Goal: Book appointment/travel/reservation

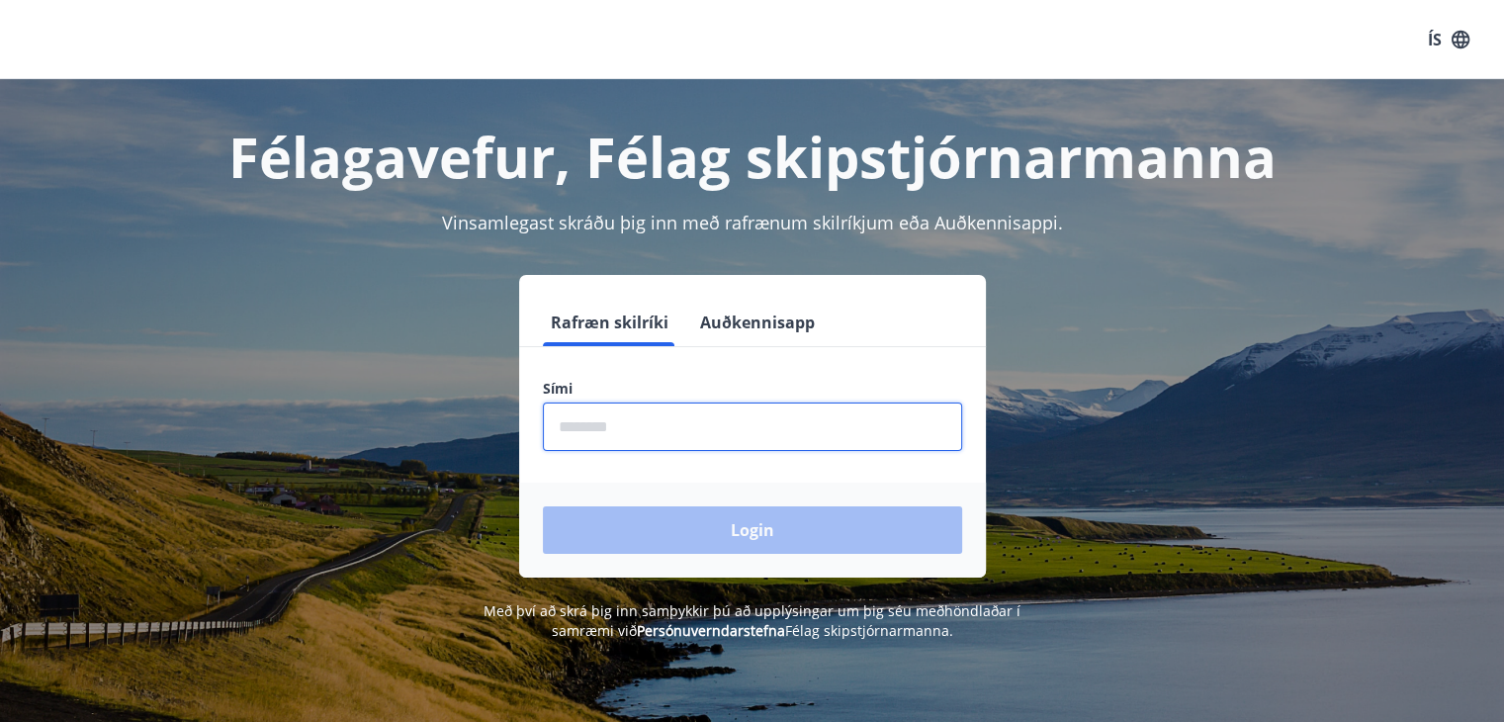
click at [600, 418] on input "phone" at bounding box center [752, 426] width 419 height 48
type input "********"
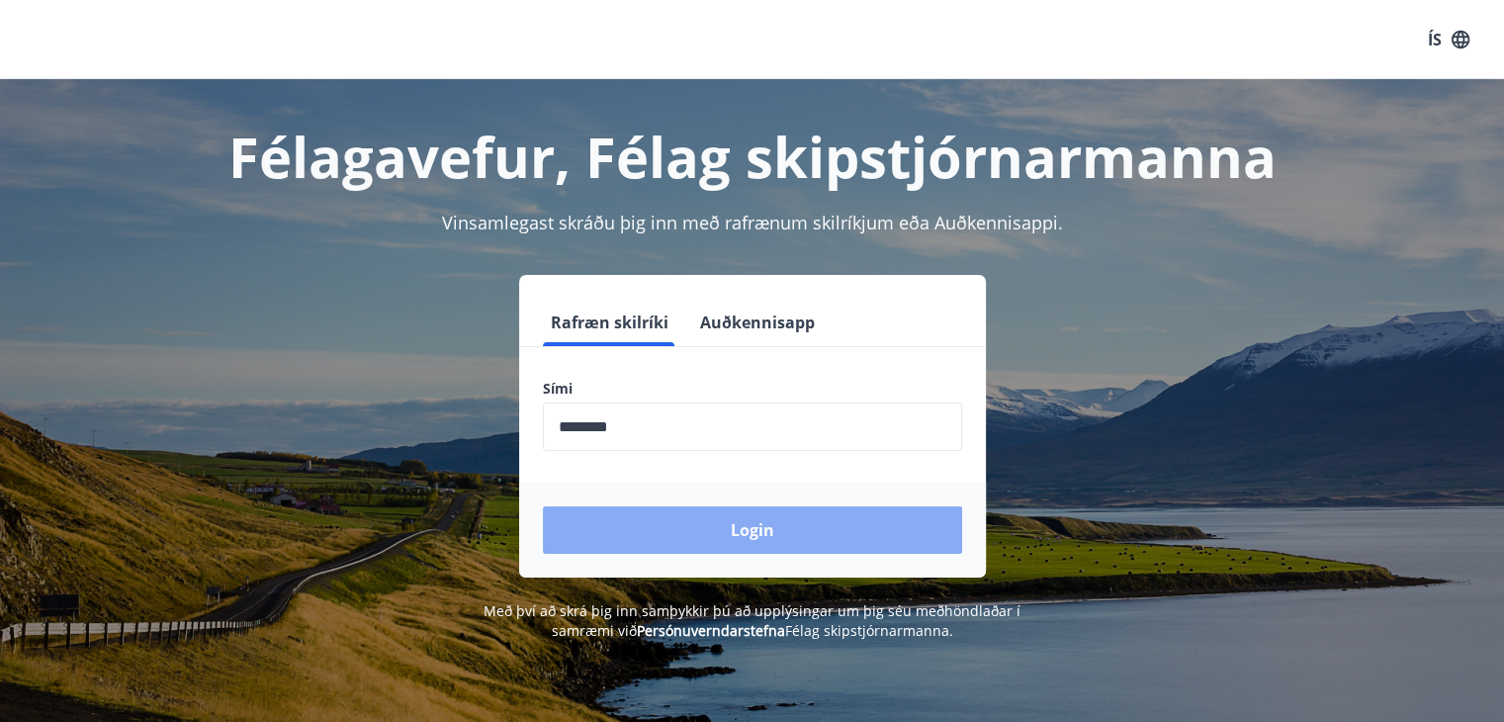
click at [732, 533] on button "Login" at bounding box center [752, 529] width 419 height 47
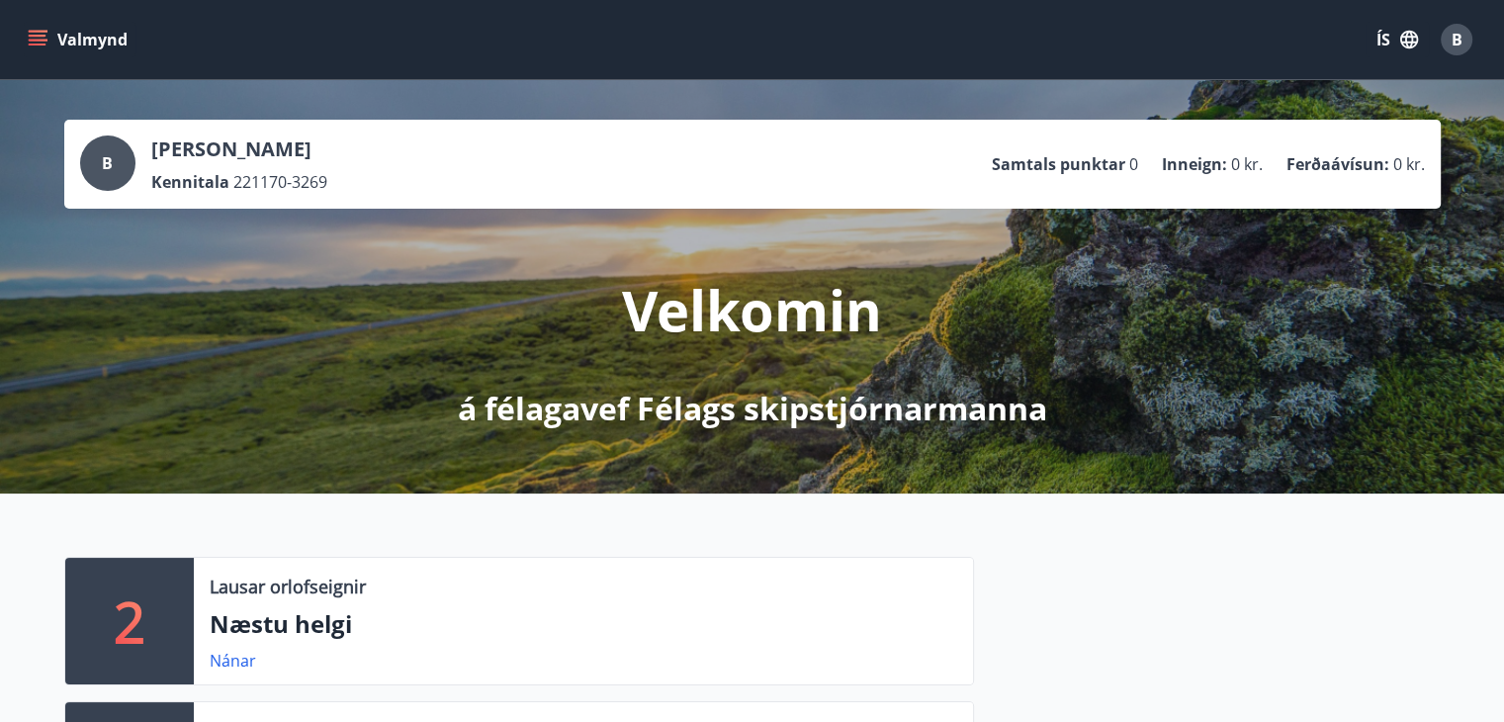
click at [36, 37] on icon "menu" at bounding box center [38, 36] width 18 height 2
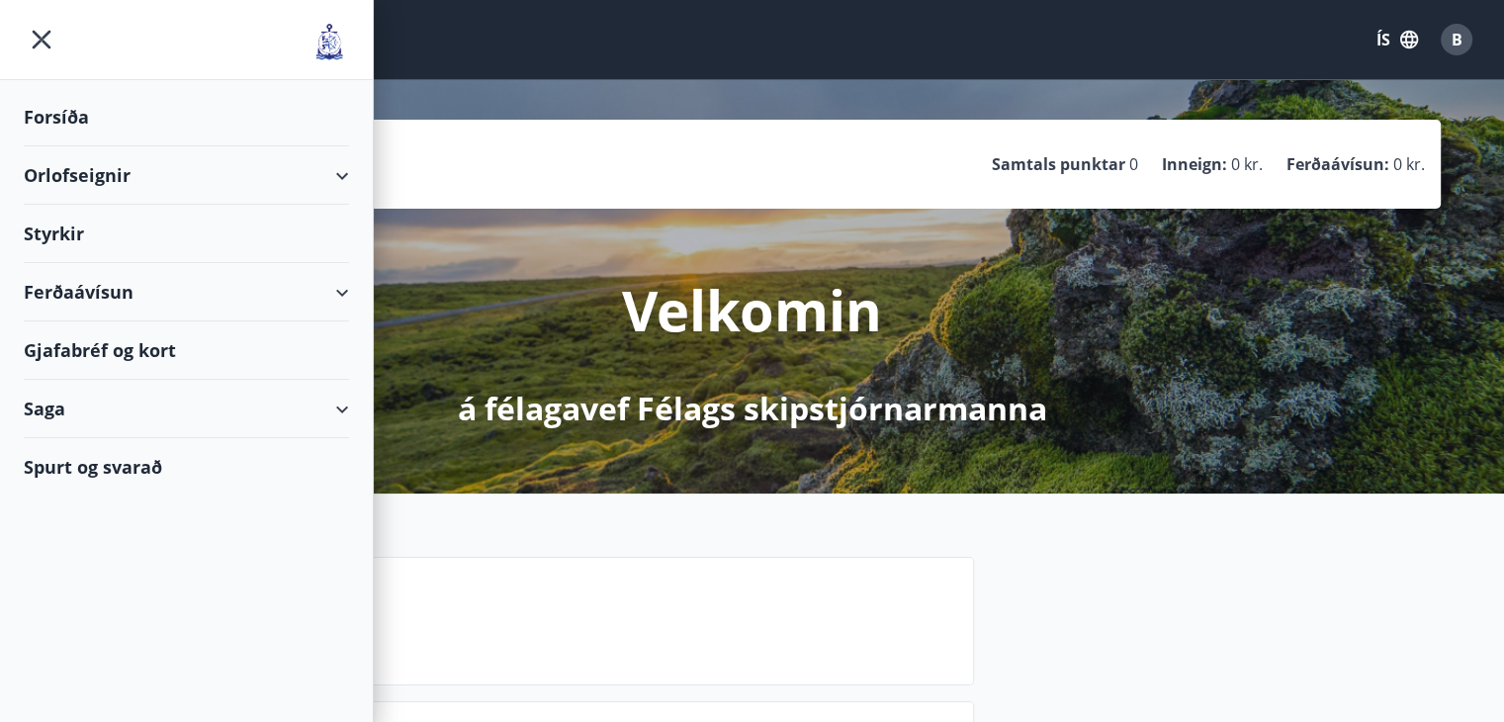
click at [134, 348] on div "Gjafabréf og kort" at bounding box center [186, 350] width 325 height 58
click at [152, 170] on div "Orlofseignir" at bounding box center [186, 175] width 325 height 58
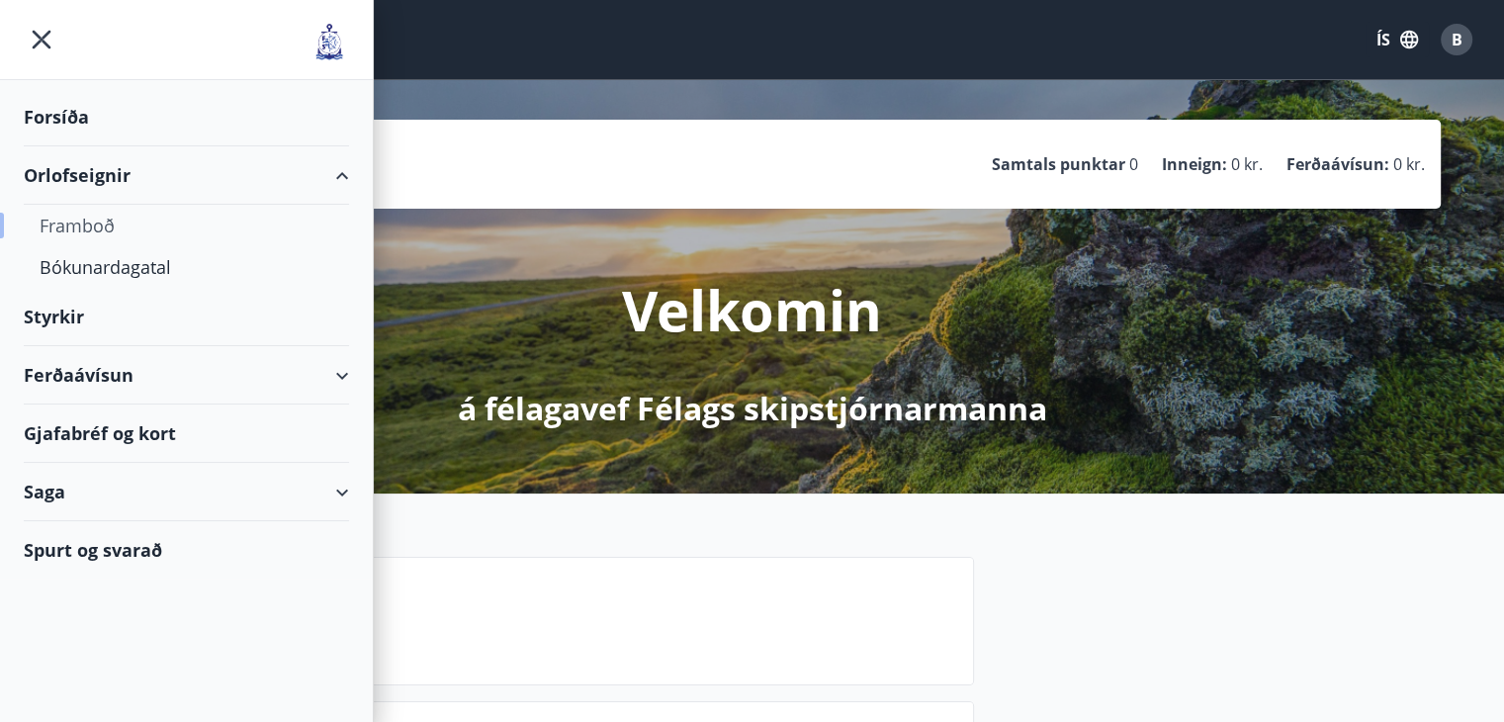
click at [96, 225] on div "Framboð" at bounding box center [187, 226] width 294 height 42
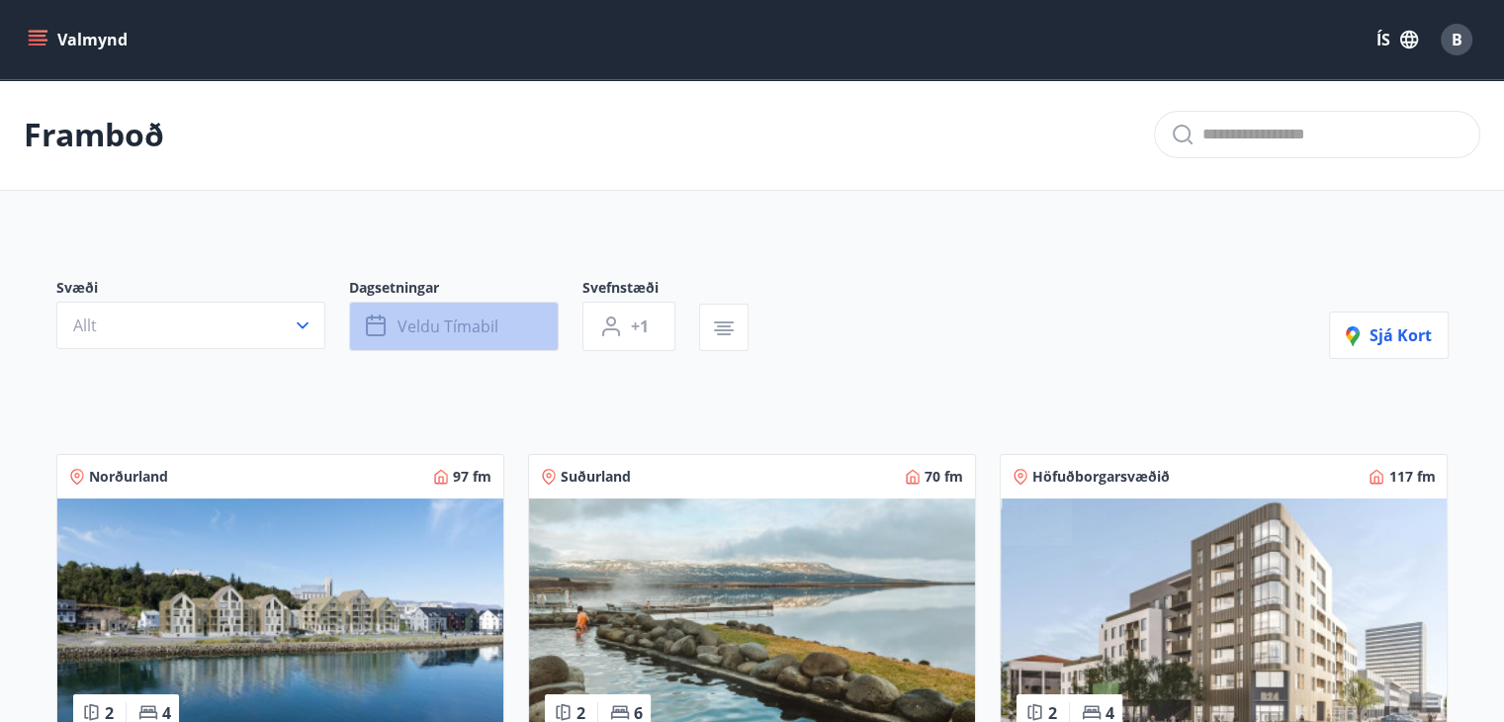
click at [369, 328] on icon "button" at bounding box center [378, 326] width 24 height 24
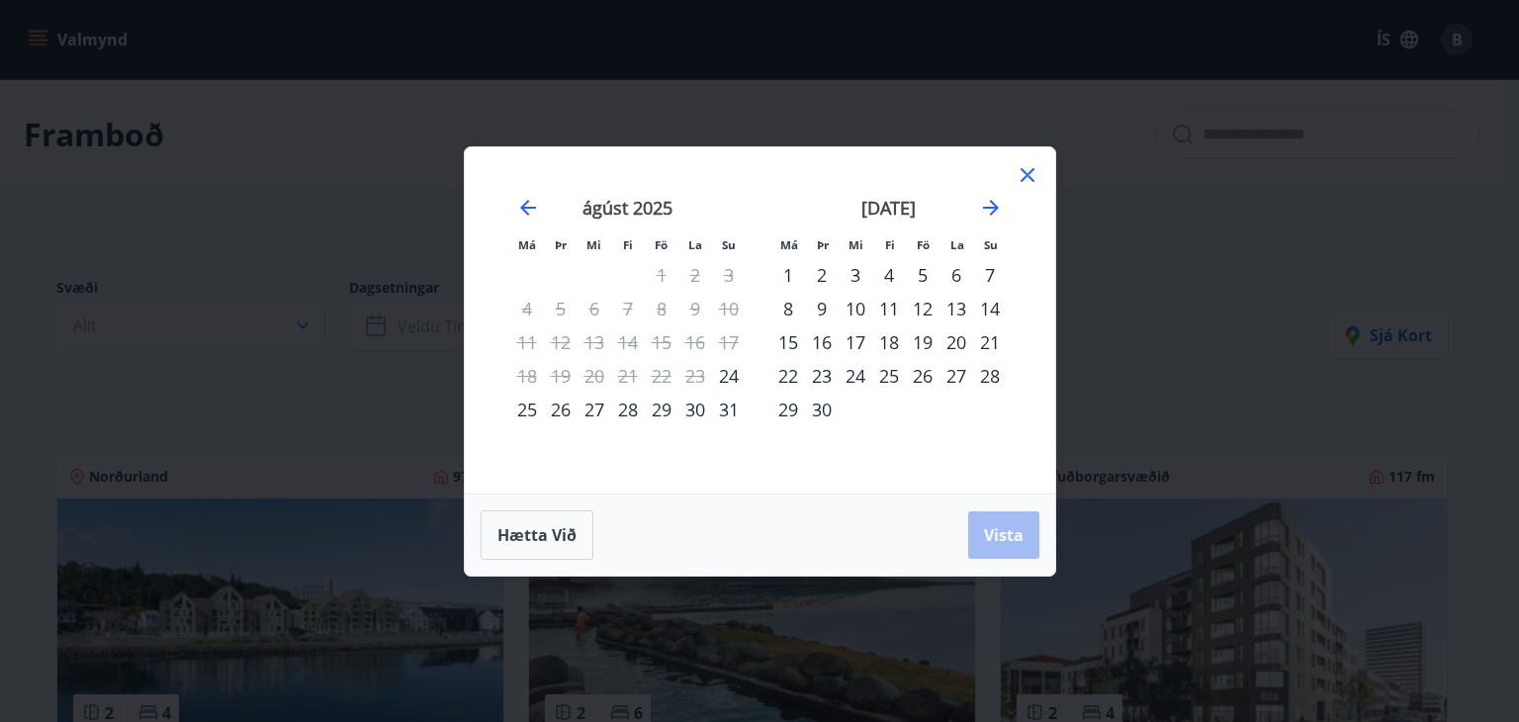
click at [629, 407] on div "28" at bounding box center [628, 410] width 34 height 34
click at [730, 408] on div "31" at bounding box center [729, 410] width 34 height 34
click at [659, 410] on div "29" at bounding box center [662, 410] width 34 height 34
click at [1009, 532] on span "Vista" at bounding box center [1004, 535] width 40 height 22
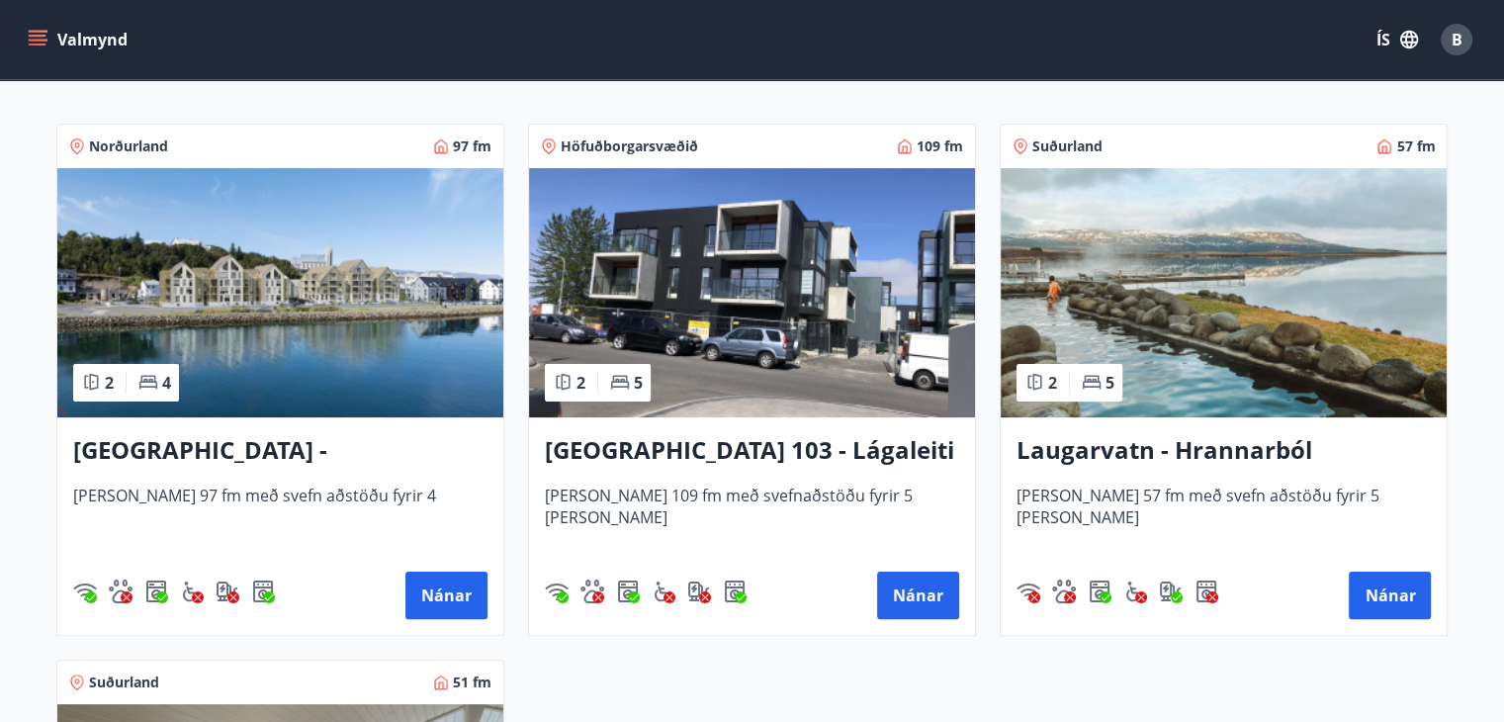
scroll to position [328, 0]
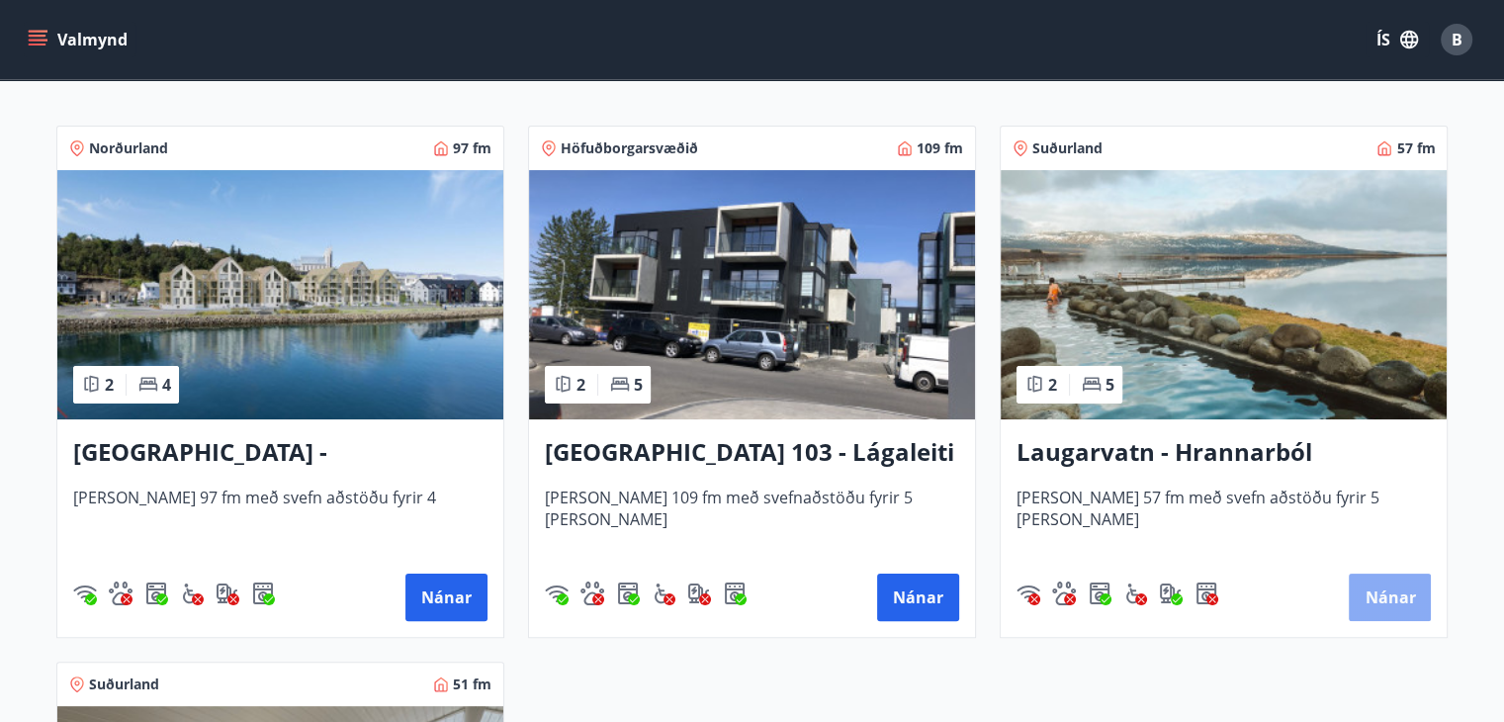
click at [1387, 586] on button "Nánar" at bounding box center [1390, 597] width 82 height 47
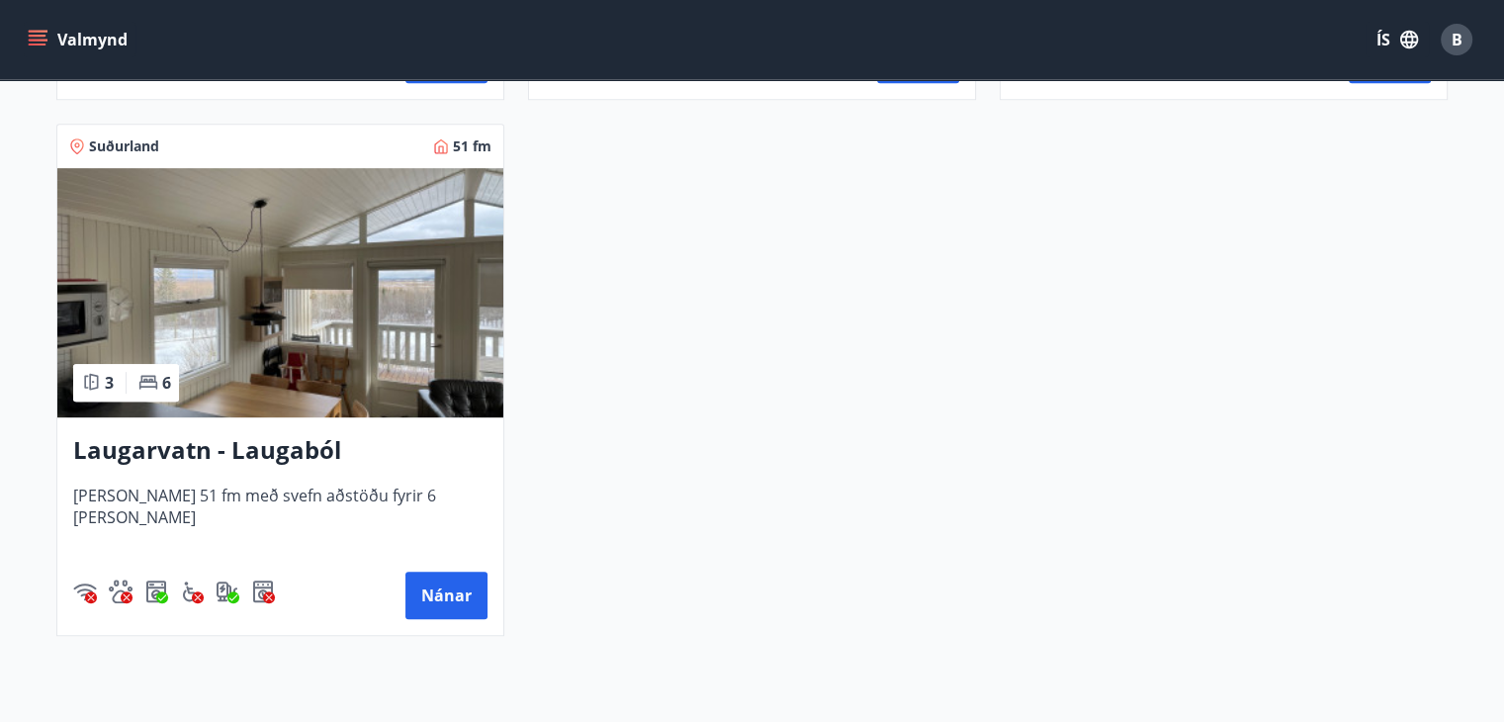
scroll to position [870, 0]
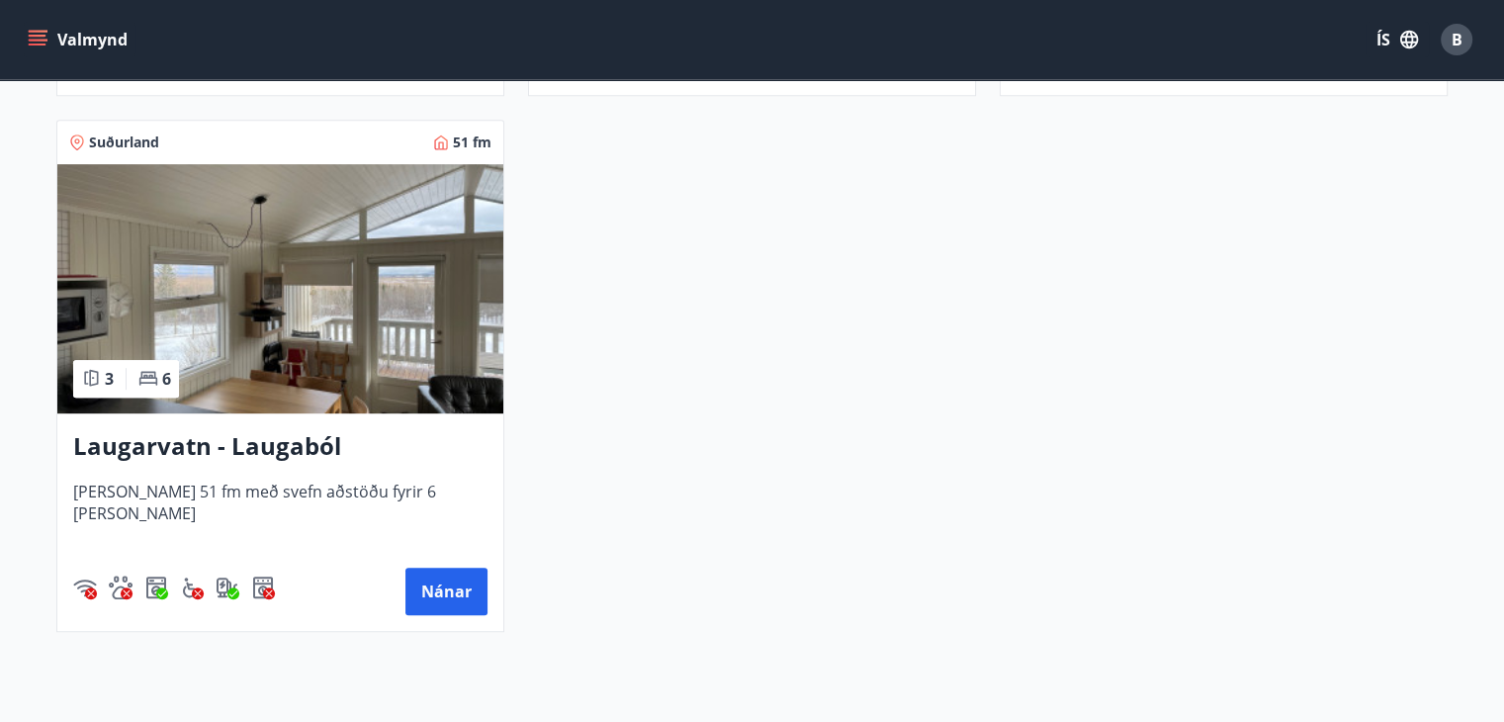
click at [242, 448] on h3 "Laugarvatn - Laugaból" at bounding box center [280, 447] width 414 height 36
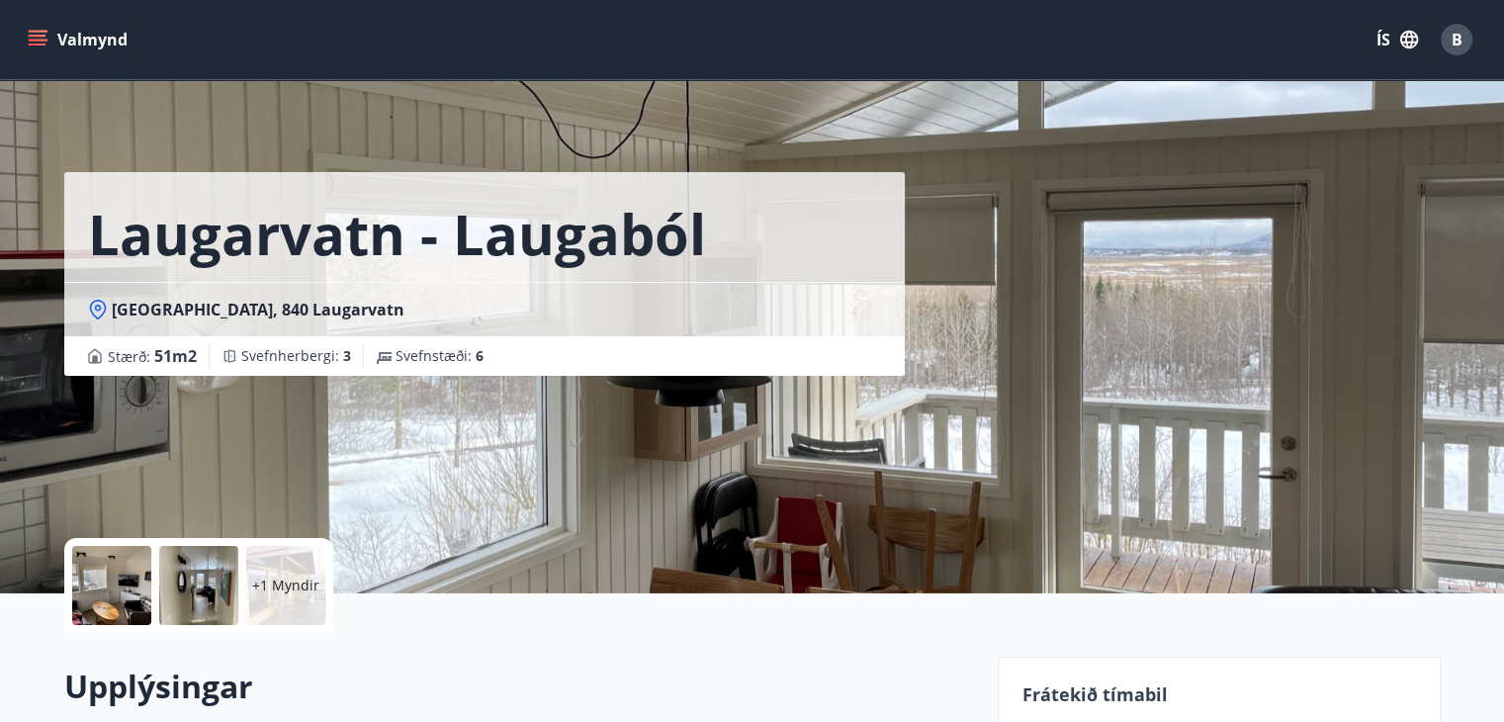
click at [347, 234] on h1 "Laugarvatn - Laugaból" at bounding box center [397, 233] width 618 height 75
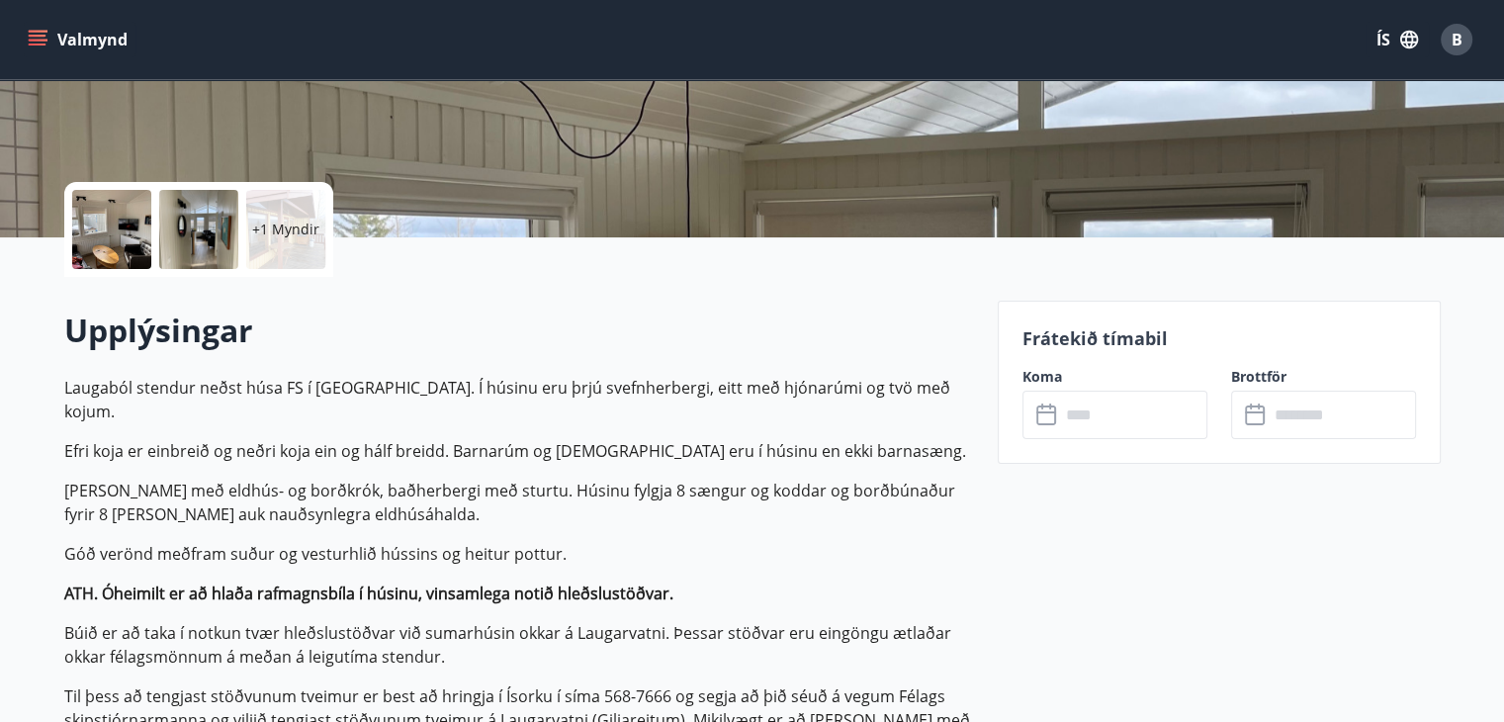
scroll to position [396, 0]
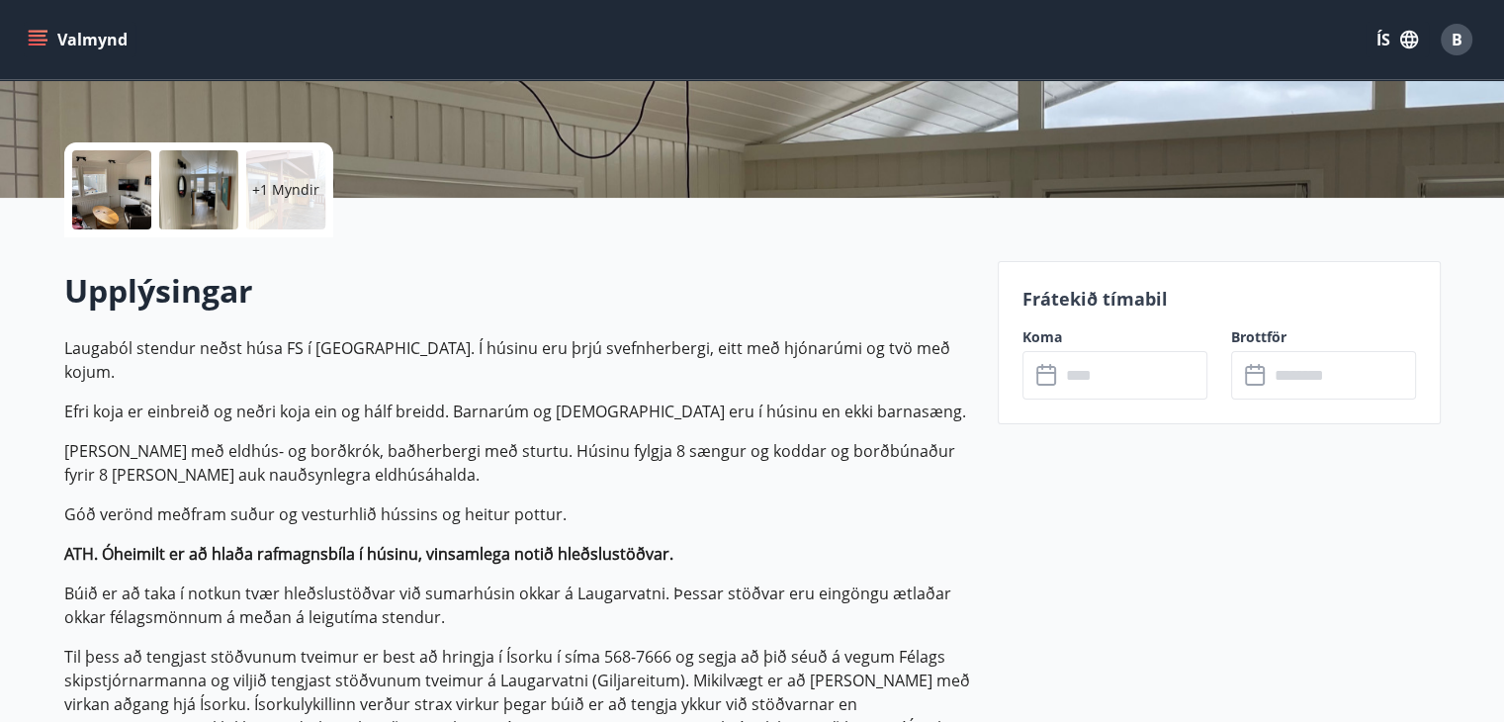
click at [1049, 379] on icon at bounding box center [1048, 376] width 24 height 24
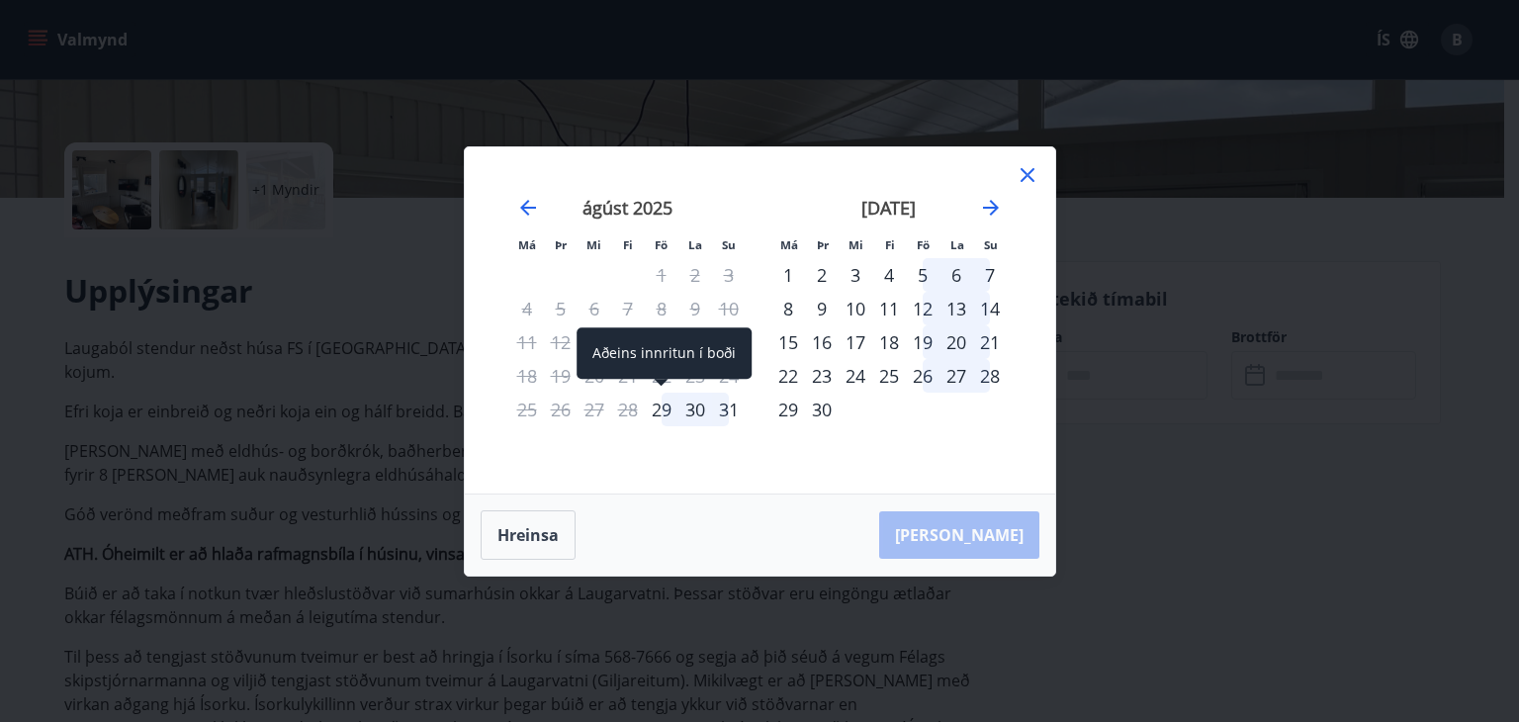
click at [663, 410] on div "29" at bounding box center [662, 410] width 34 height 34
click at [732, 404] on div "31" at bounding box center [729, 410] width 34 height 34
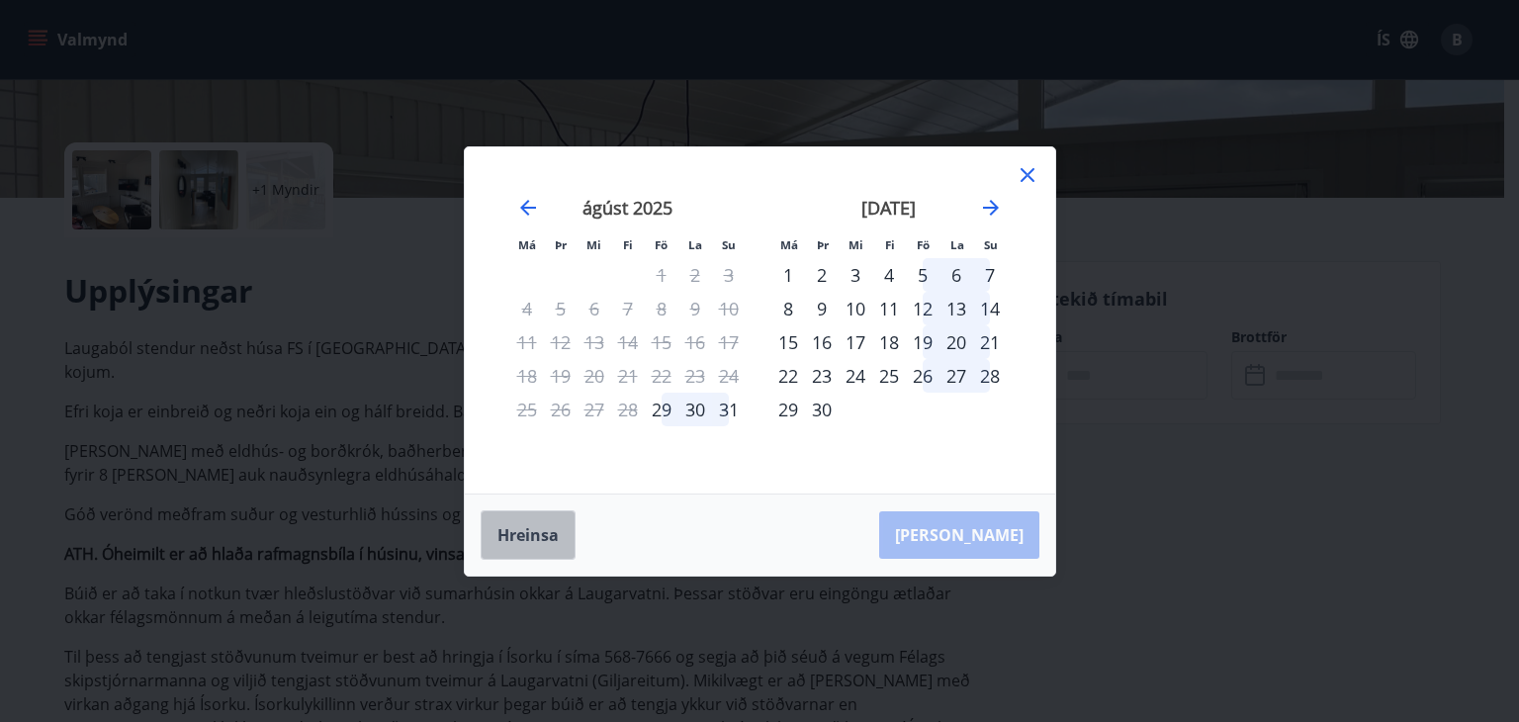
click at [542, 540] on button "Hreinsa" at bounding box center [528, 534] width 95 height 49
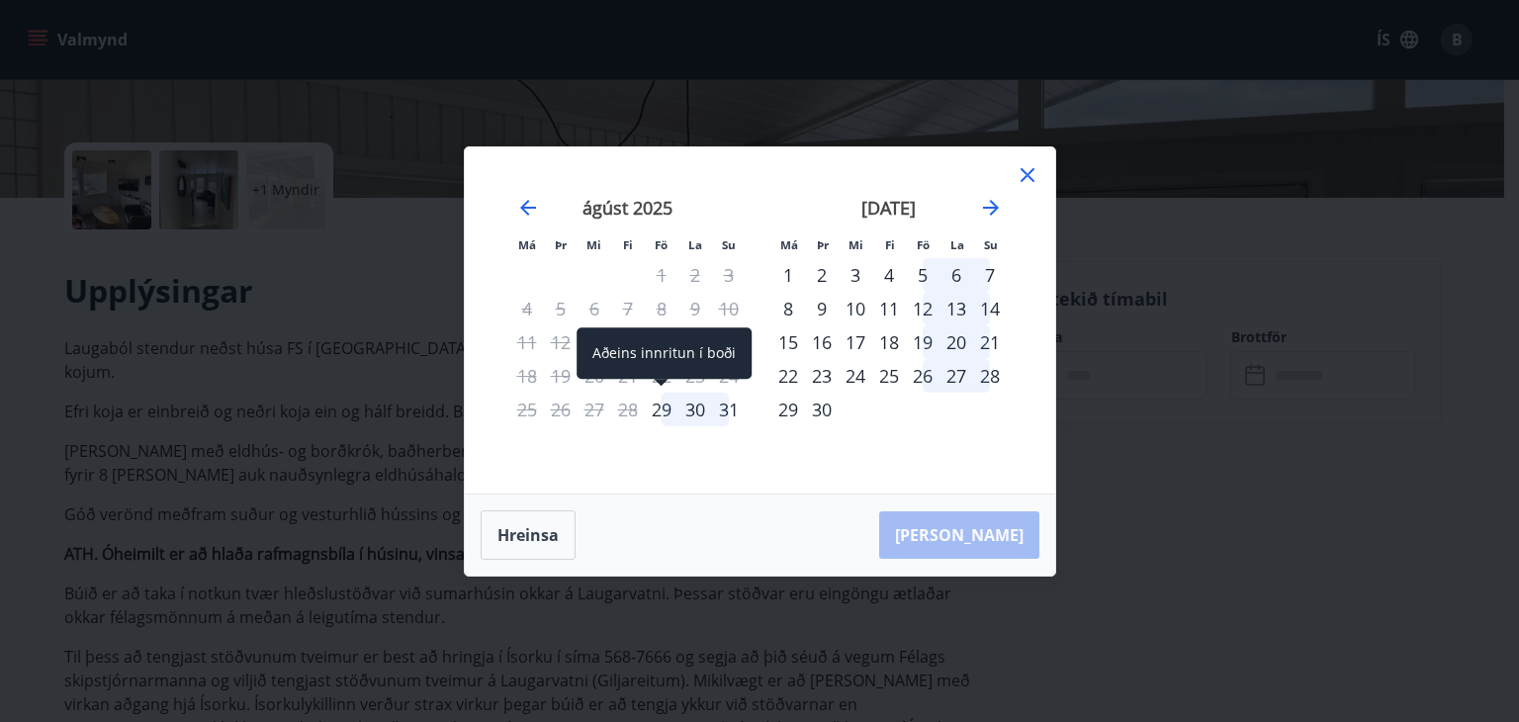
click at [668, 408] on div "29" at bounding box center [662, 410] width 34 height 34
click at [730, 408] on div "31" at bounding box center [729, 410] width 34 height 34
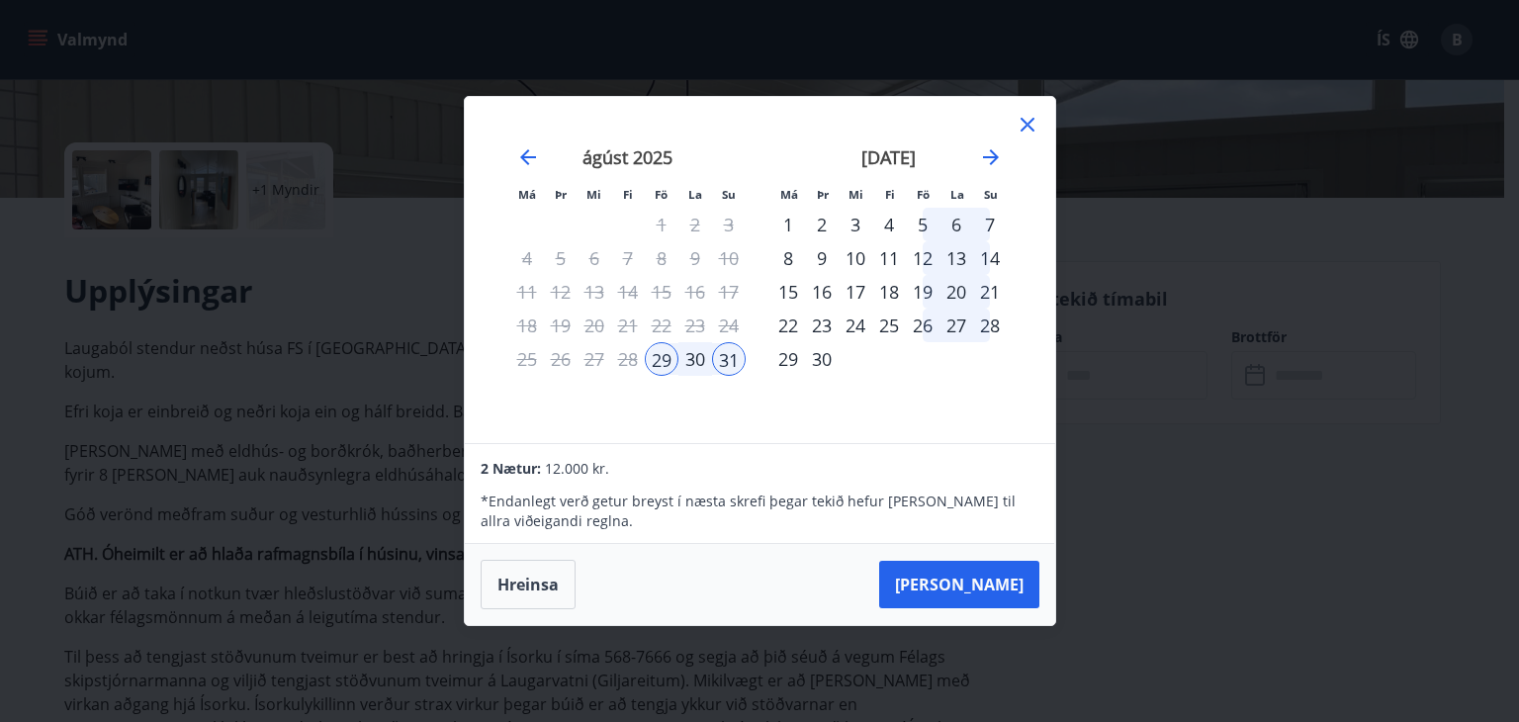
click at [1287, 274] on div "Má Þr Mi Fi Fö La Su Má Þr Mi Fi Fö La Su júlí 2025 1 2 3 4 5 6 7 8 9 10 11 12 …" at bounding box center [759, 361] width 1519 height 722
